Goal: Information Seeking & Learning: Learn about a topic

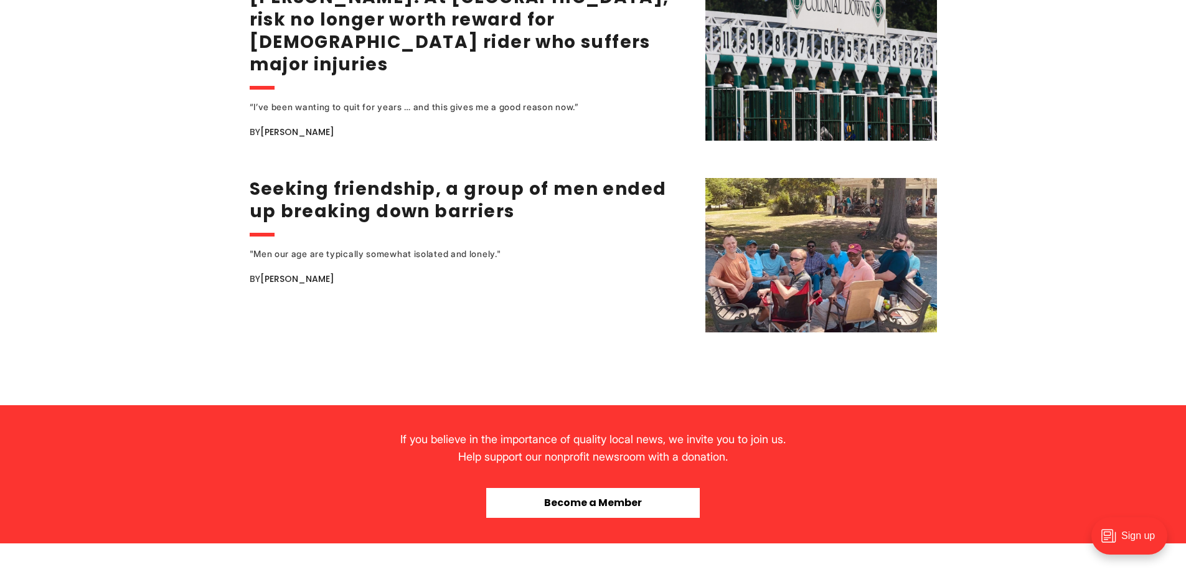
scroll to position [2491, 0]
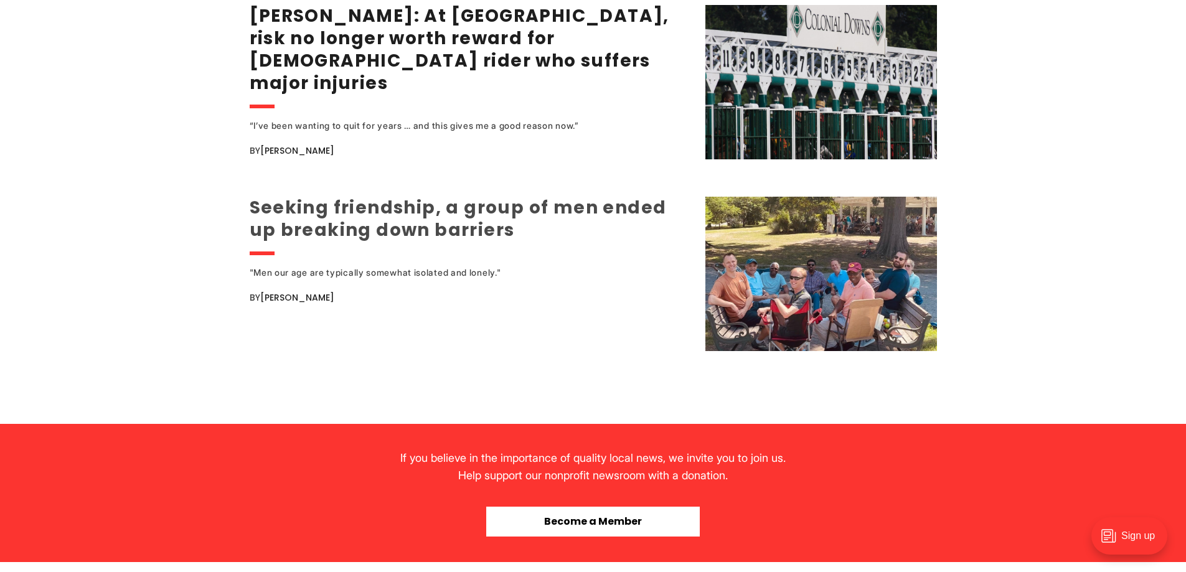
click at [455, 226] on link "Seeking friendship, a group of men ended up breaking down barriers" at bounding box center [458, 219] width 417 height 47
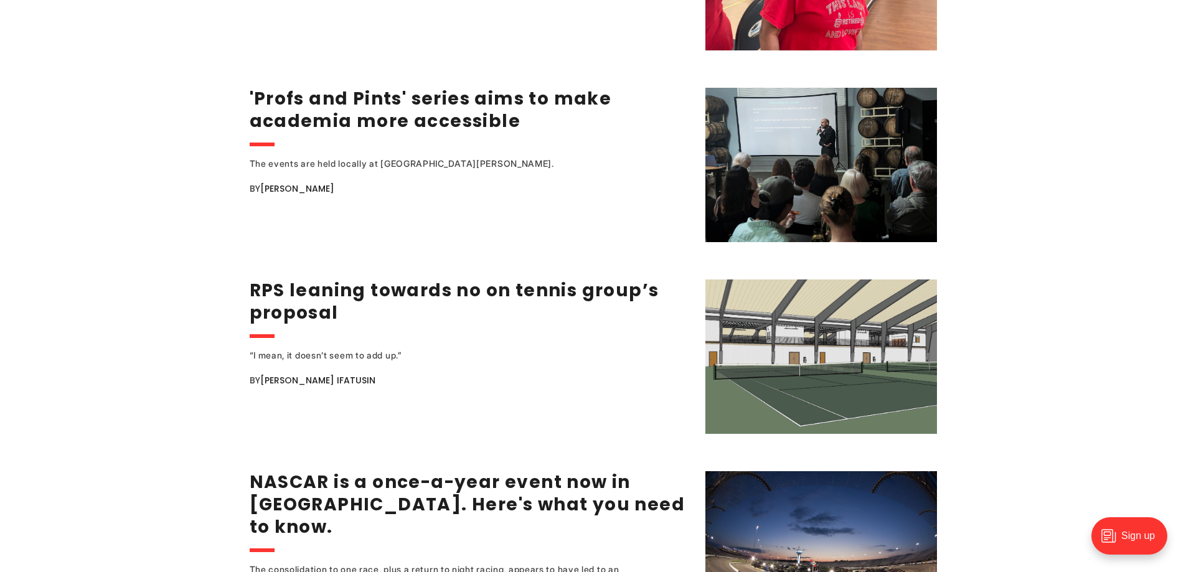
scroll to position [1806, 0]
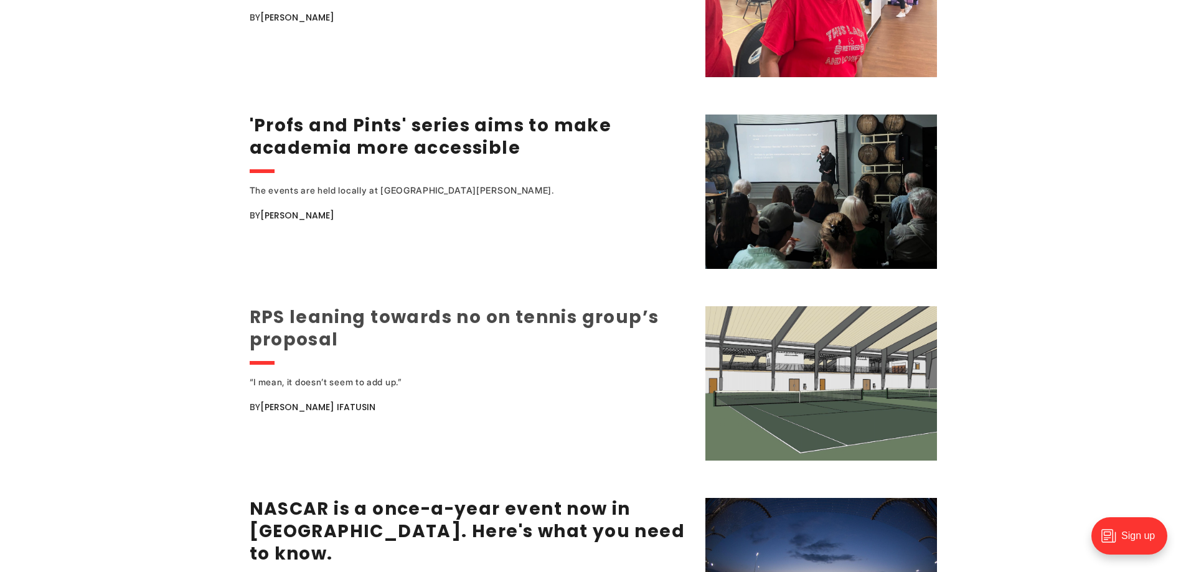
click at [379, 313] on link "RPS leaning towards no on tennis group’s proposal" at bounding box center [455, 328] width 410 height 47
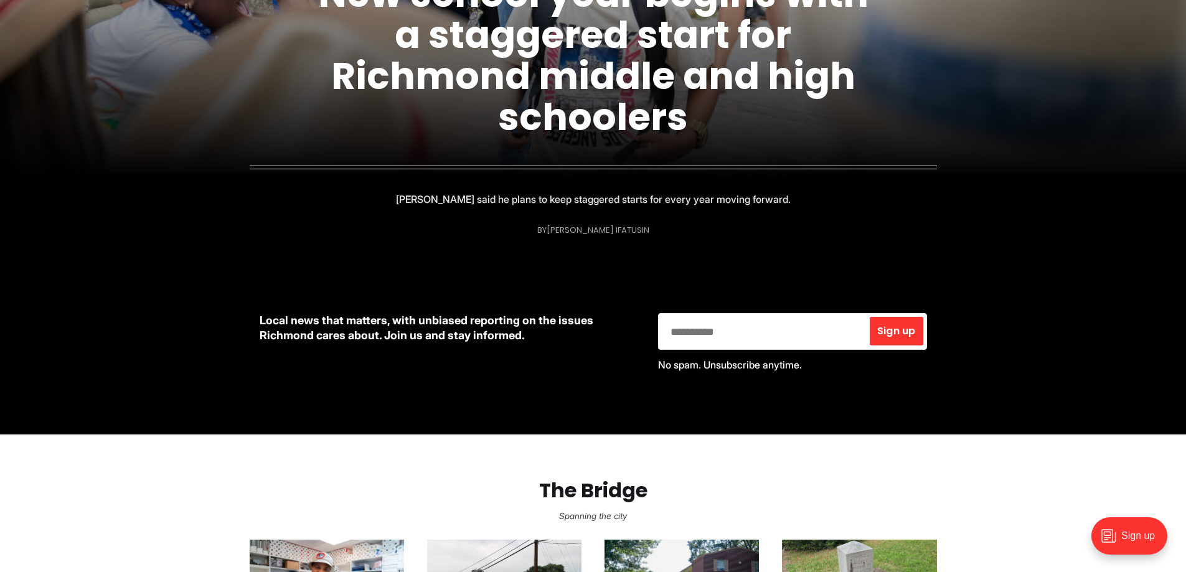
scroll to position [62, 0]
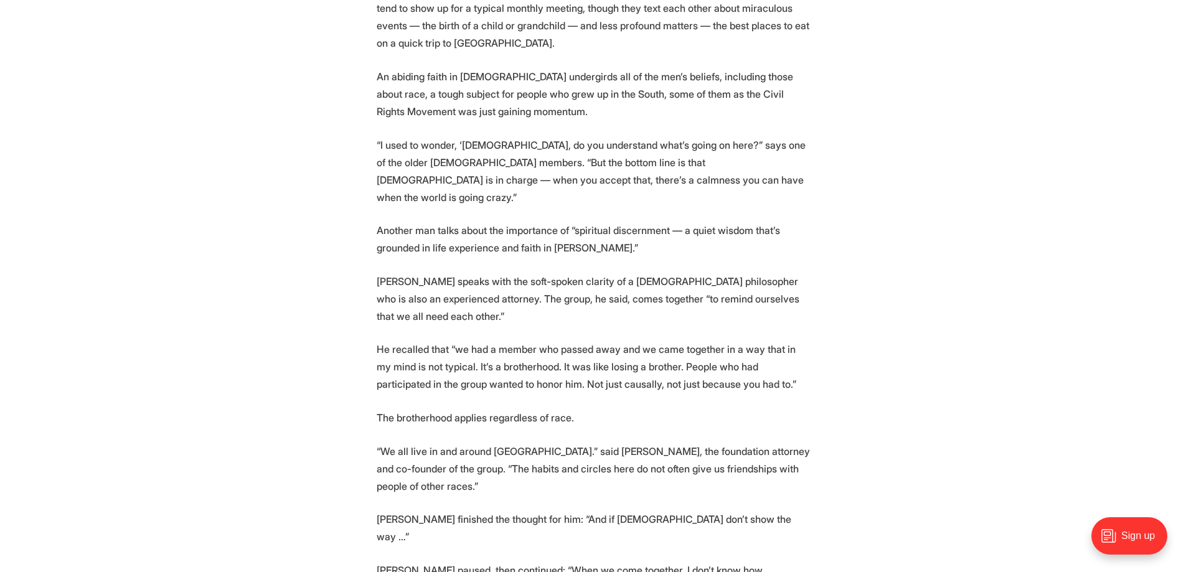
scroll to position [2740, 0]
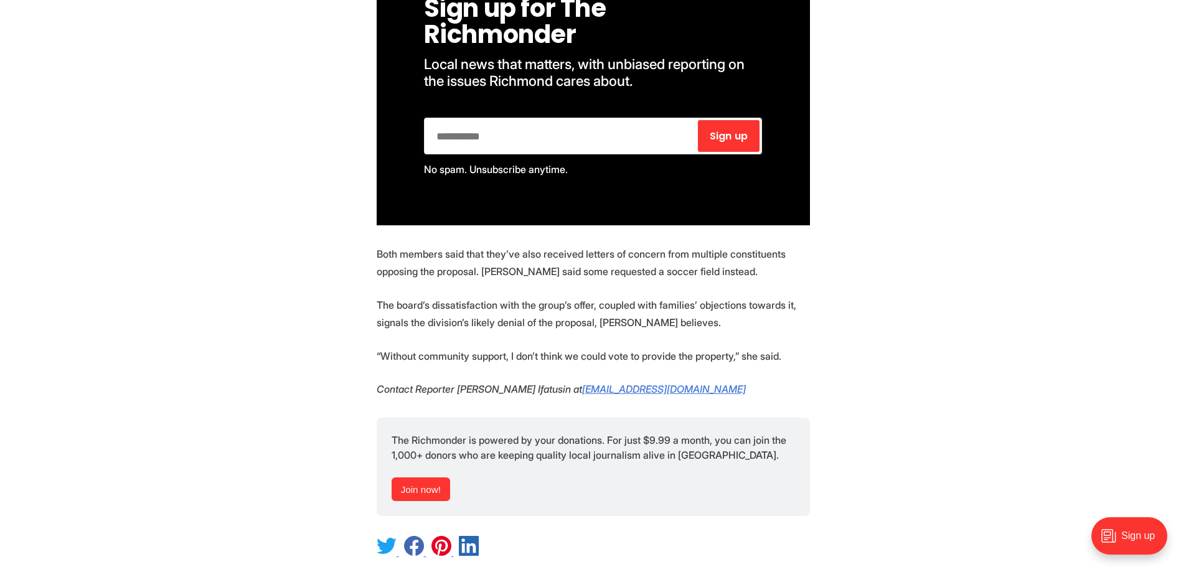
scroll to position [1308, 0]
